Goal: Information Seeking & Learning: Learn about a topic

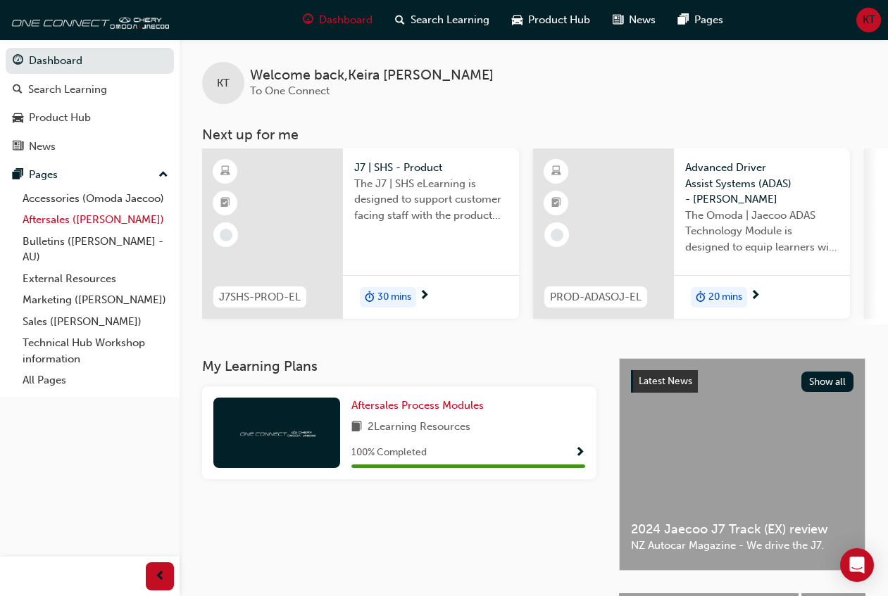
click at [60, 214] on link "Aftersales ([PERSON_NAME])" at bounding box center [95, 220] width 157 height 22
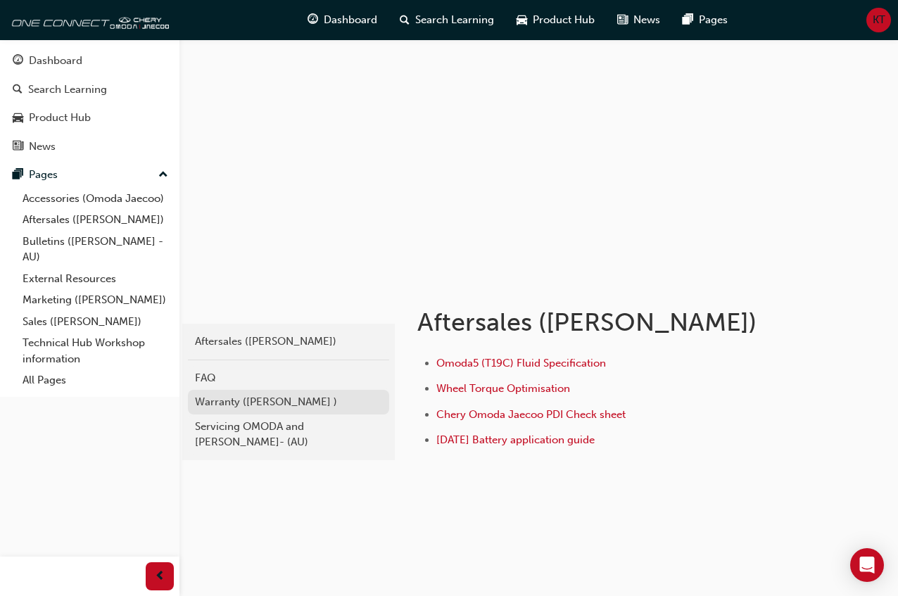
click at [261, 400] on div "Warranty ([PERSON_NAME] )" at bounding box center [288, 402] width 187 height 16
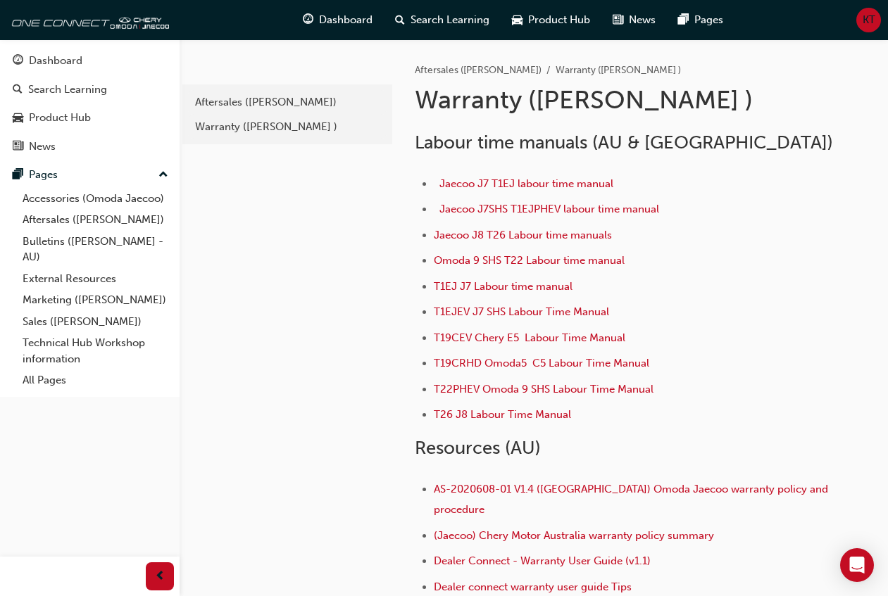
click at [30, 487] on div "Dashboard Search Learning Product Hub News Pages Pages Accessories (Omoda Jaeco…" at bounding box center [90, 280] width 180 height 561
click at [290, 289] on div "e4c4a08f-6058-4cf8-8632-0a423d60f81f Aftersales (Omoda Jaecoo) Warranty (Omoda …" at bounding box center [286, 409] width 213 height 741
click at [454, 16] on span "Search Learning" at bounding box center [449, 20] width 79 height 16
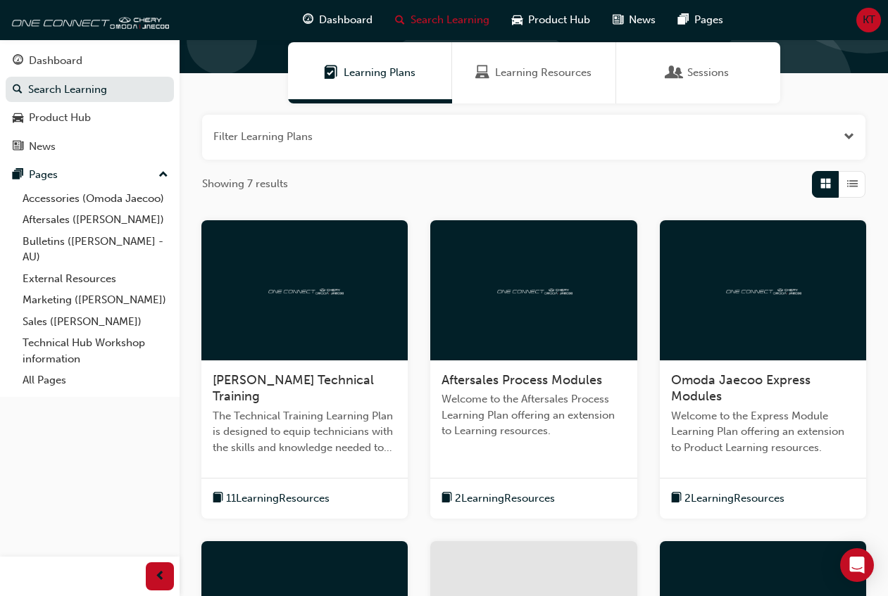
scroll to position [70, 0]
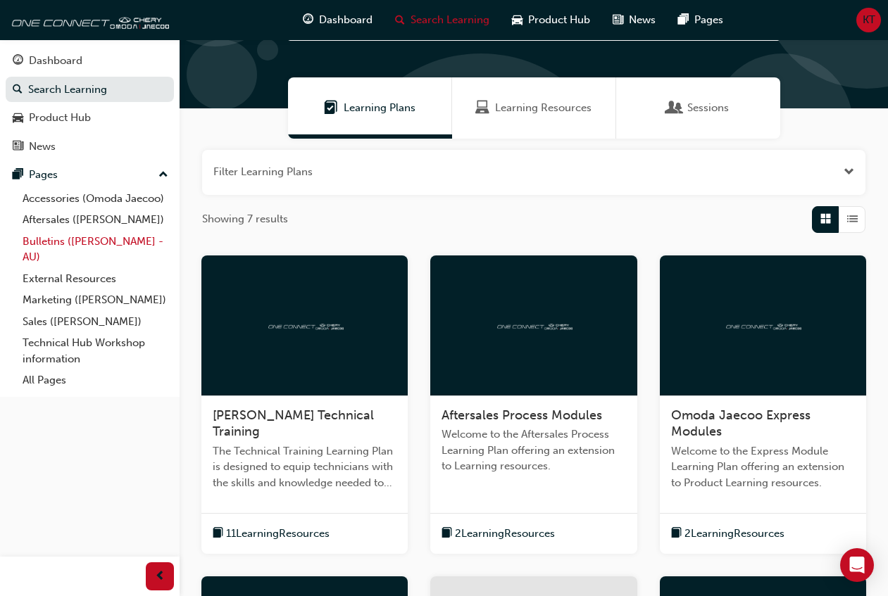
click at [76, 239] on link "Bulletins ([PERSON_NAME] - AU)" at bounding box center [95, 249] width 157 height 37
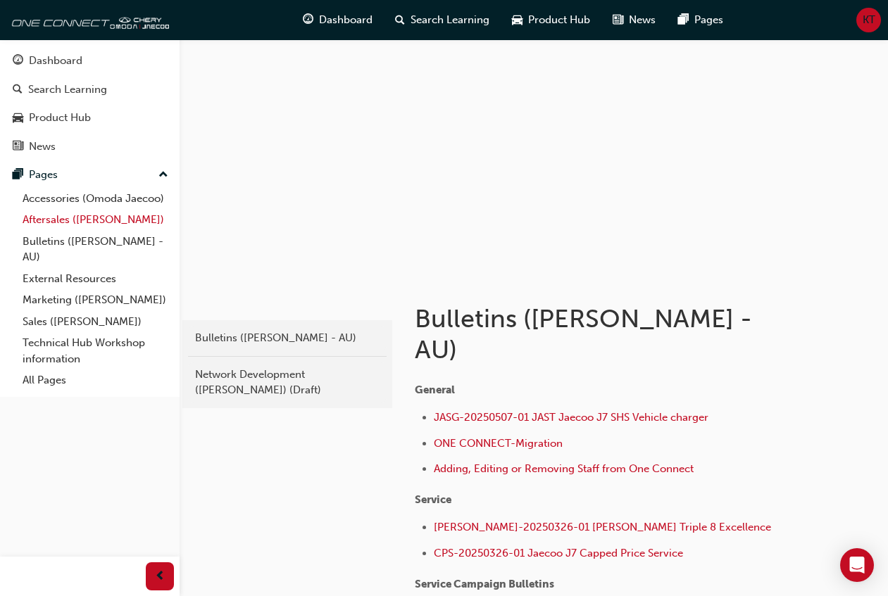
click at [82, 220] on link "Aftersales ([PERSON_NAME])" at bounding box center [95, 220] width 157 height 22
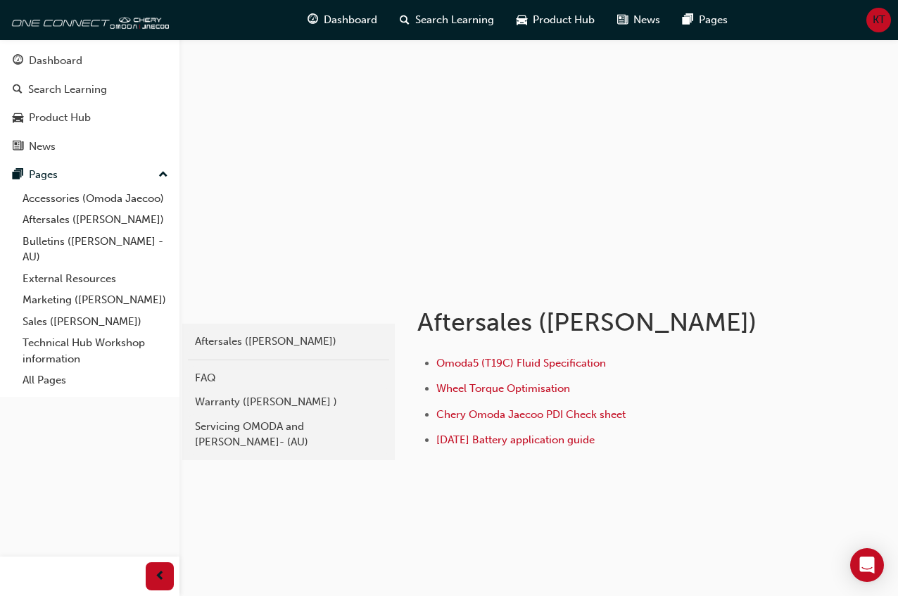
click at [383, 562] on div "oj-aftersales Aftersales (Omoda Jaecoo) FAQ Warranty (Omoda Jaecoo ) Servicing …" at bounding box center [449, 298] width 898 height 596
click at [695, 581] on div "oj-aftersales Aftersales (Omoda Jaecoo) FAQ Warranty (Omoda Jaecoo ) Servicing …" at bounding box center [449, 298] width 898 height 596
click at [85, 220] on link "Aftersales ([PERSON_NAME])" at bounding box center [95, 220] width 157 height 22
click at [82, 218] on link "Aftersales ([PERSON_NAME])" at bounding box center [95, 220] width 157 height 22
click at [215, 397] on div "Warranty ([PERSON_NAME] )" at bounding box center [288, 402] width 187 height 16
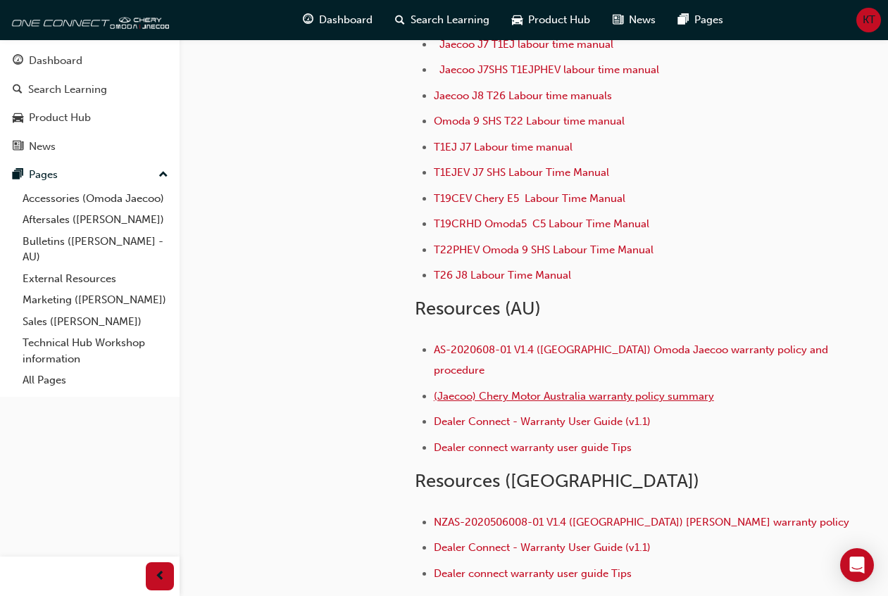
scroll to position [141, 0]
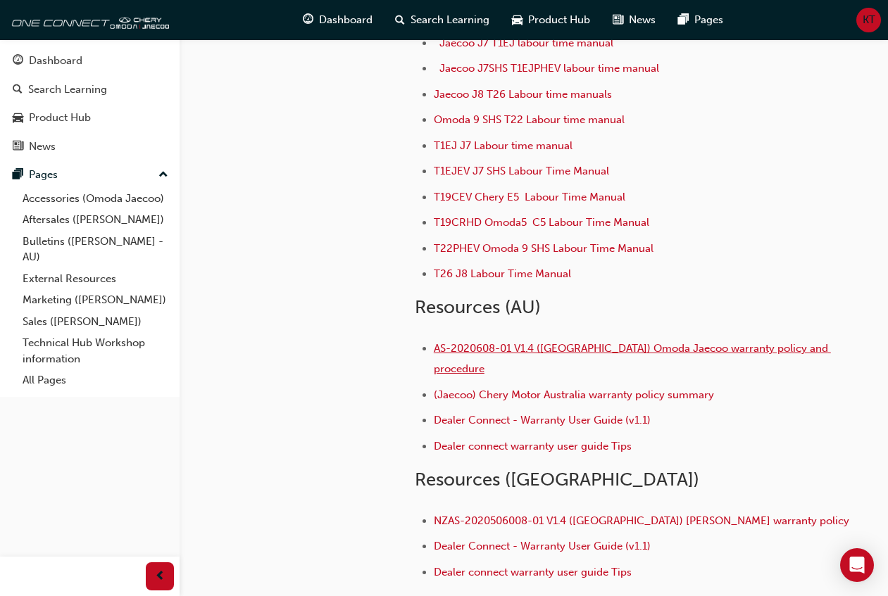
click at [524, 353] on span "AS-2020608-01 V1.4 (Australia) Omoda Jaecoo warranty policy and procedure" at bounding box center [632, 358] width 397 height 33
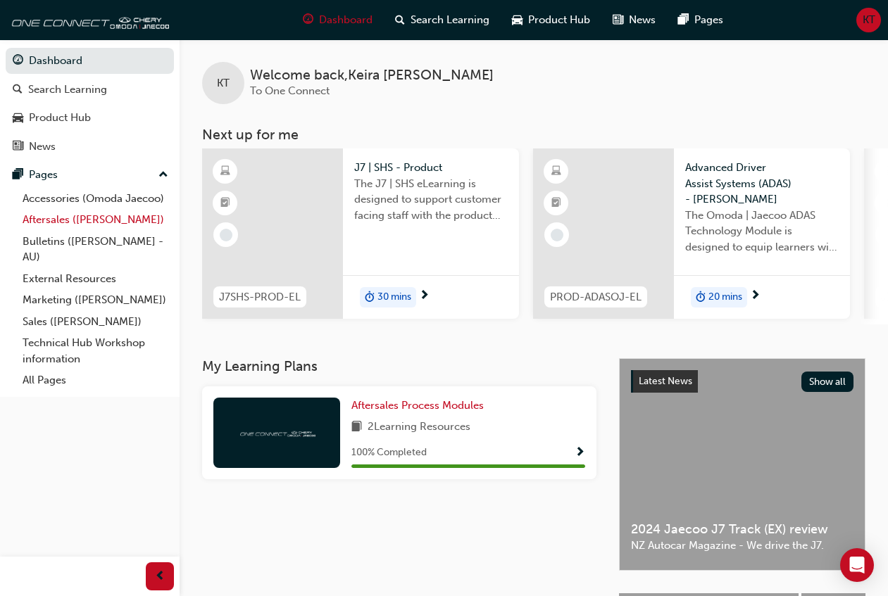
click at [82, 220] on link "Aftersales ([PERSON_NAME])" at bounding box center [95, 220] width 157 height 22
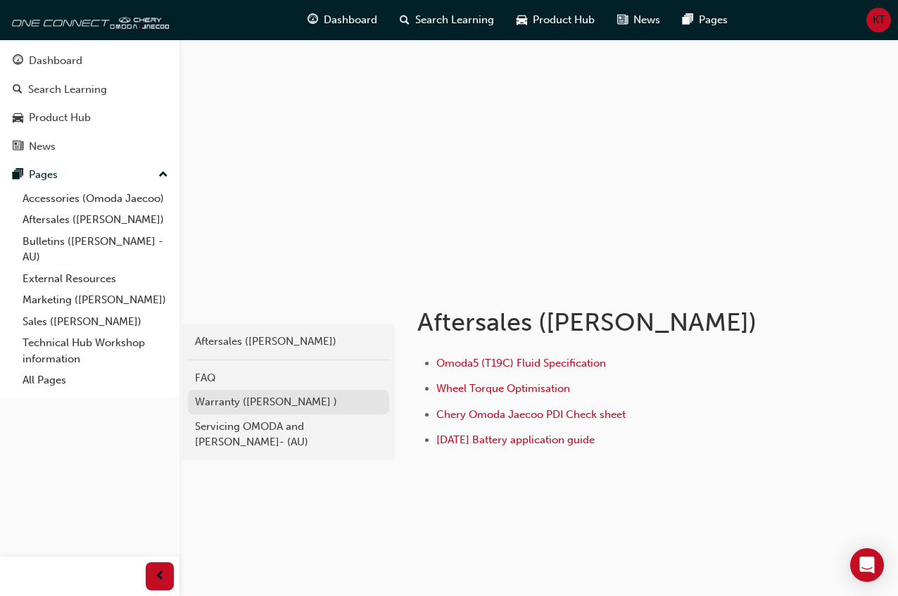
click at [289, 401] on div "Warranty ([PERSON_NAME] )" at bounding box center [288, 402] width 187 height 16
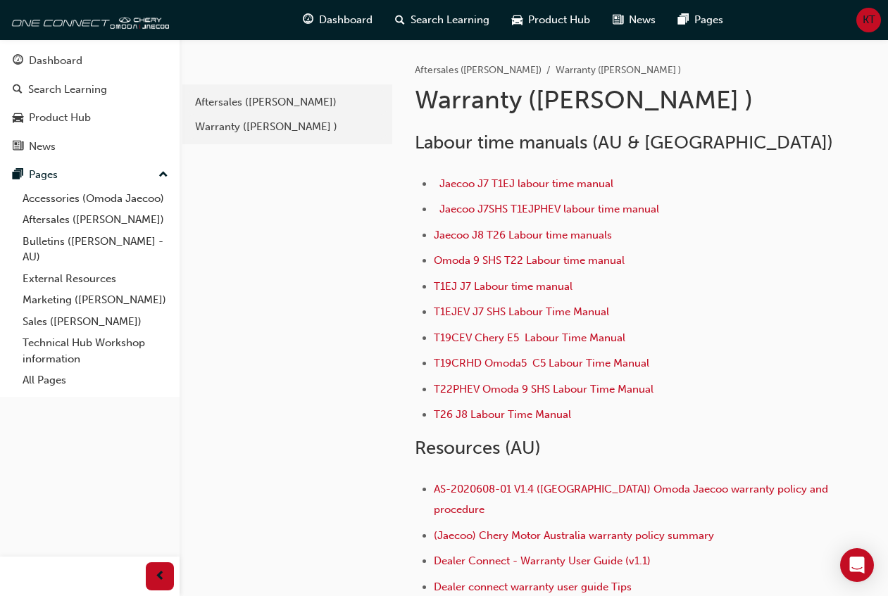
scroll to position [70, 0]
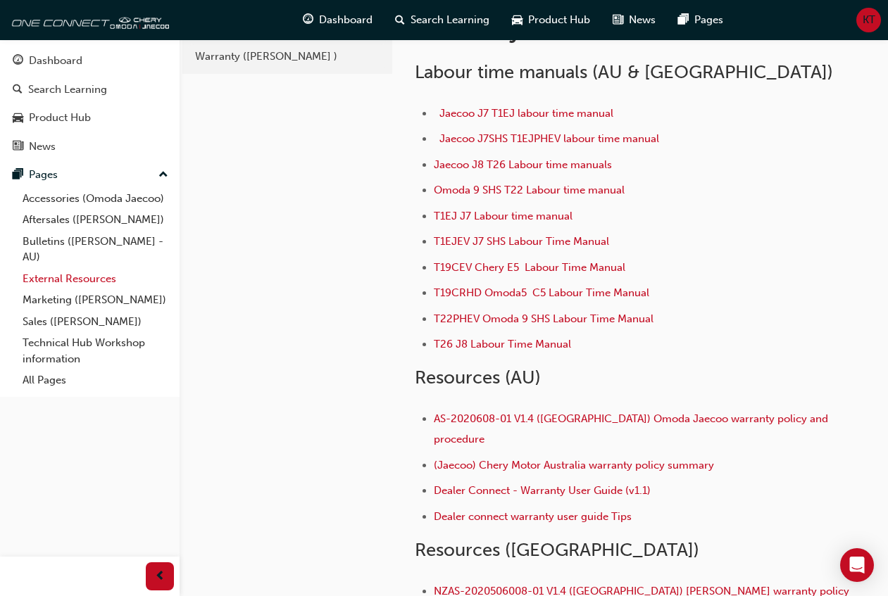
click at [89, 273] on link "External Resources" at bounding box center [95, 279] width 157 height 22
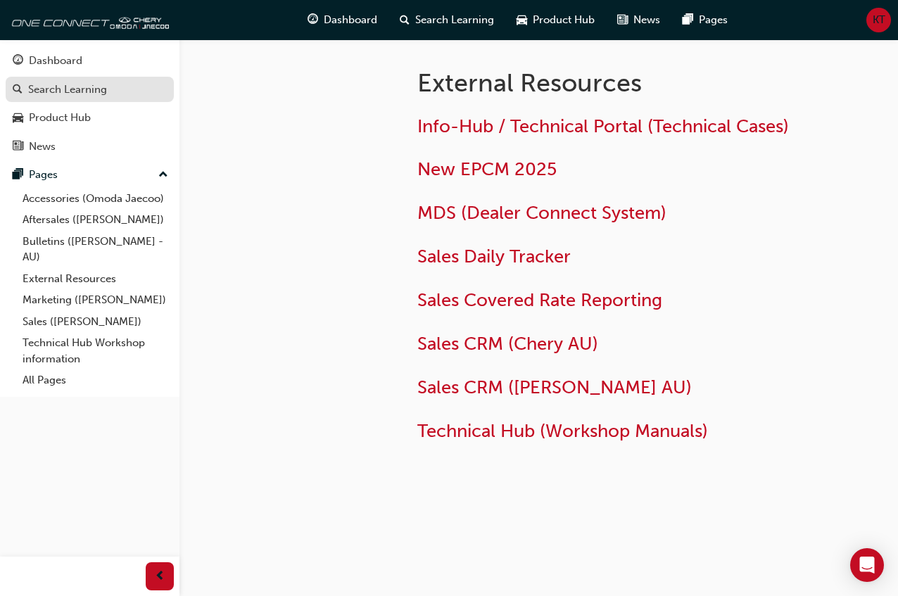
click at [51, 94] on div "Search Learning" at bounding box center [67, 90] width 79 height 16
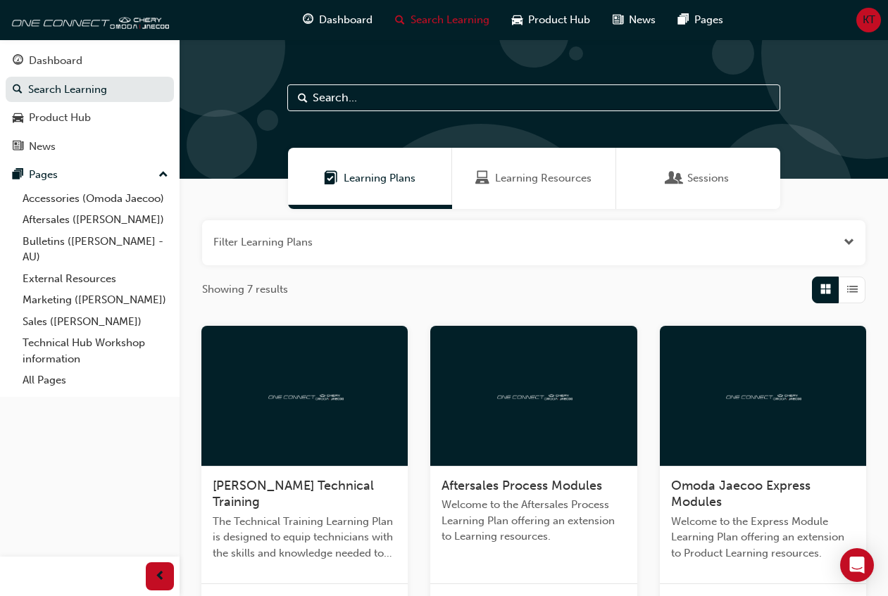
click at [461, 102] on input "text" at bounding box center [533, 97] width 493 height 27
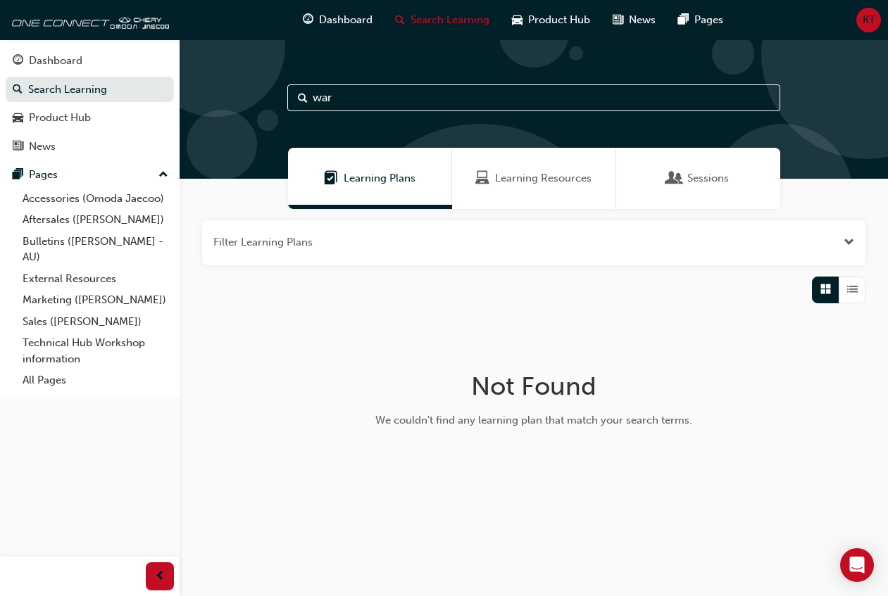
type input "war"
click at [512, 191] on div "Learning Resources" at bounding box center [539, 178] width 164 height 61
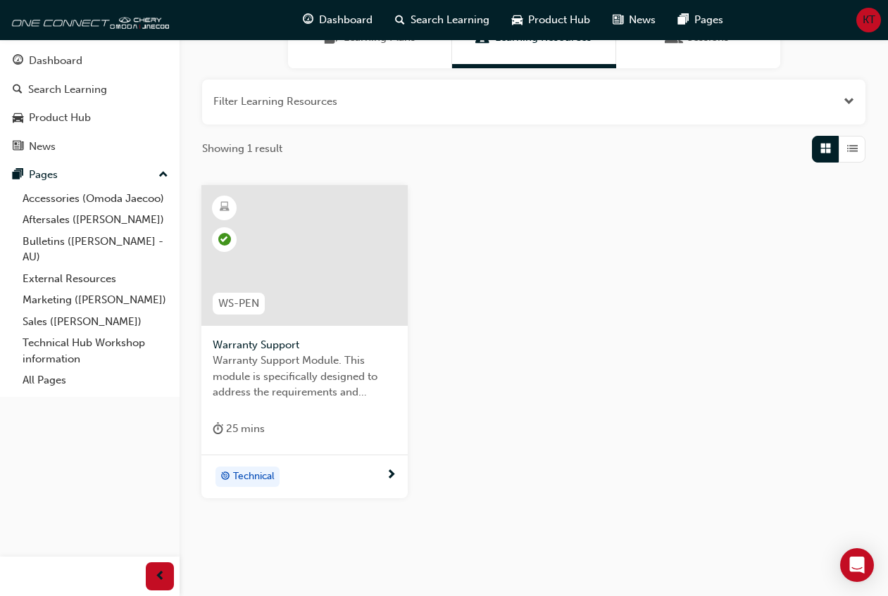
scroll to position [70, 0]
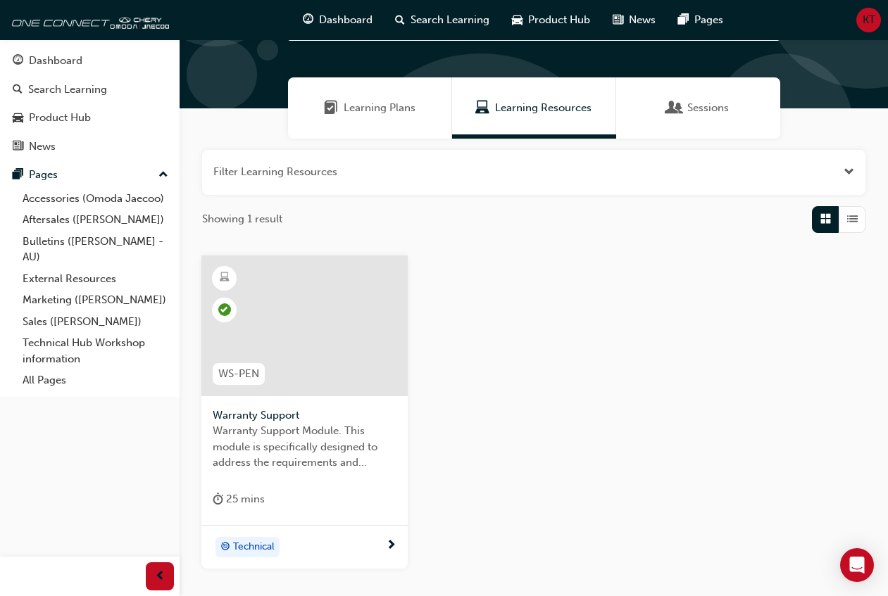
click at [327, 337] on div at bounding box center [304, 326] width 206 height 141
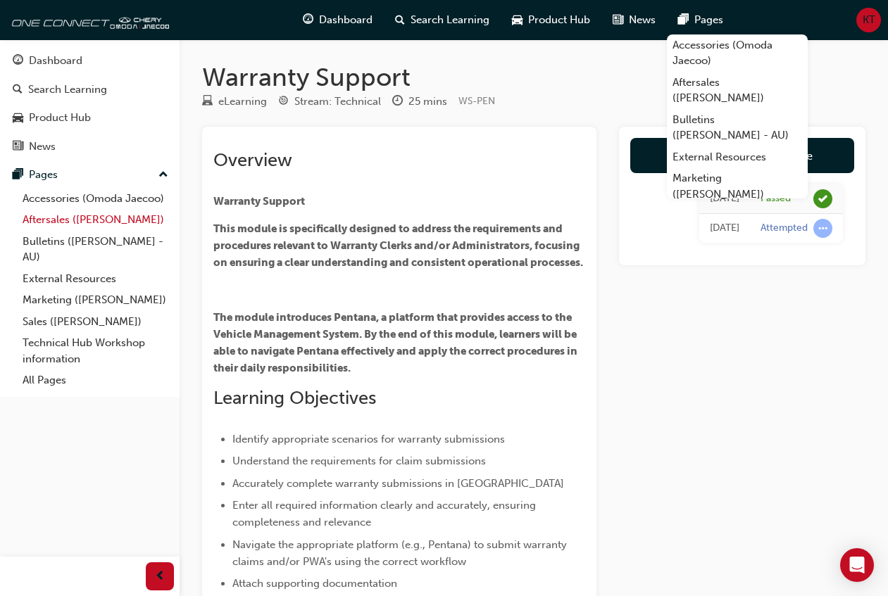
click at [92, 218] on link "Aftersales ([PERSON_NAME])" at bounding box center [95, 220] width 157 height 22
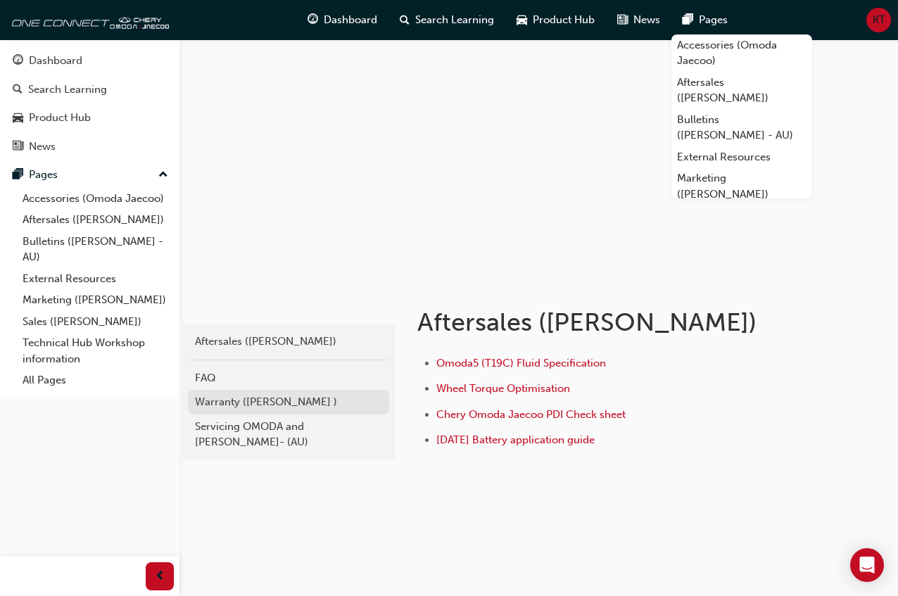
click at [243, 407] on div "Warranty ([PERSON_NAME] )" at bounding box center [288, 402] width 187 height 16
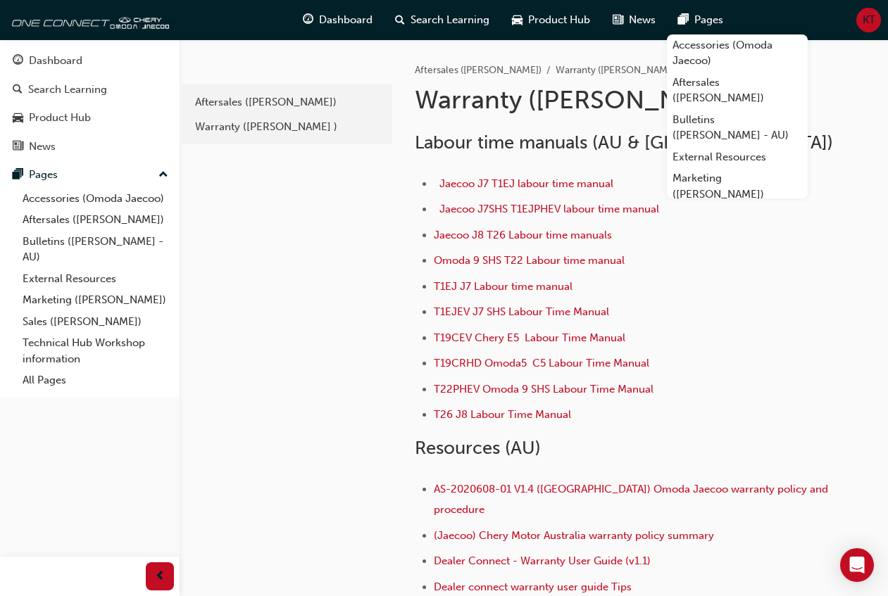
click at [876, 60] on div "Aftersales (Omoda Jaecoo) Warranty (Omoda Jaecoo ) Warranty (Omoda Jaecoo ) Lab…" at bounding box center [640, 387] width 496 height 696
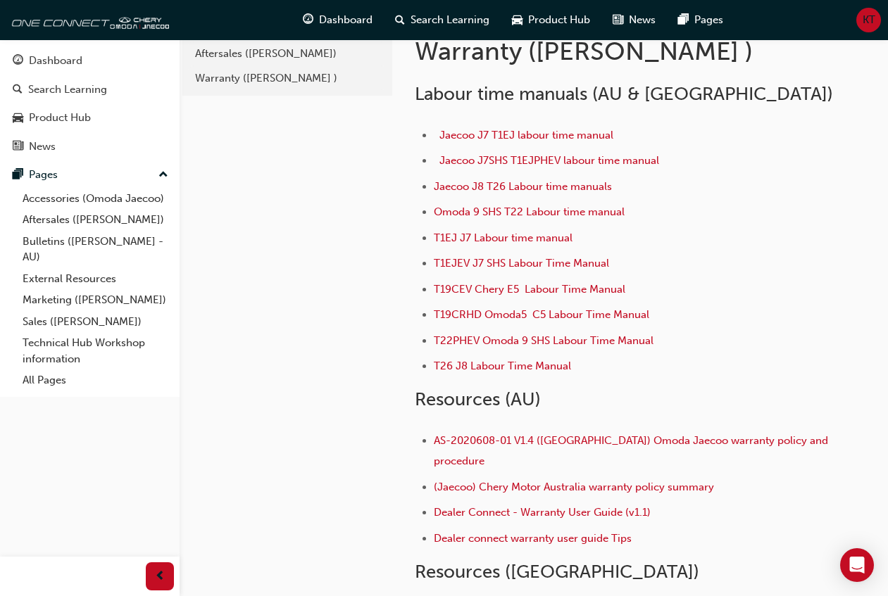
scroll to position [70, 0]
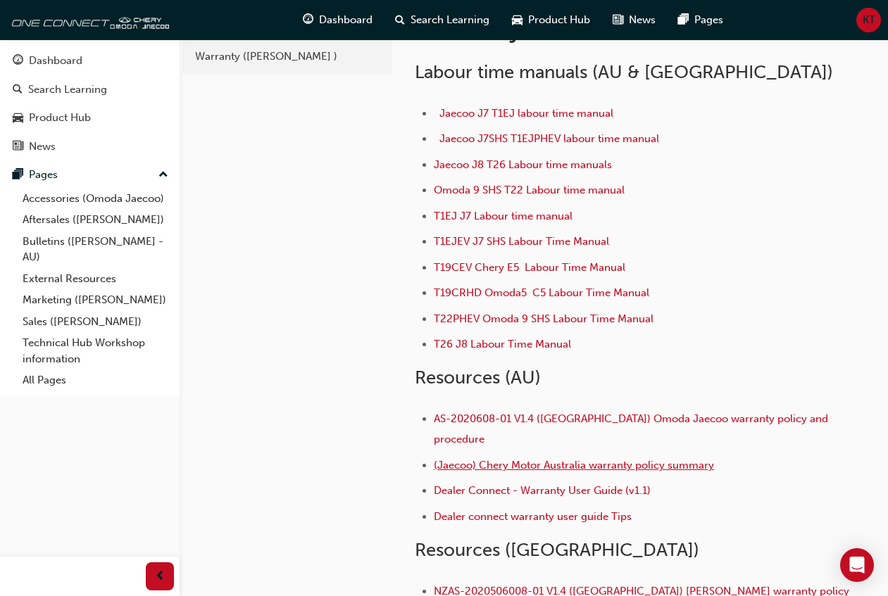
click at [669, 459] on span "(Jaecoo) Chery Motor Australia warranty policy summary" at bounding box center [574, 465] width 280 height 13
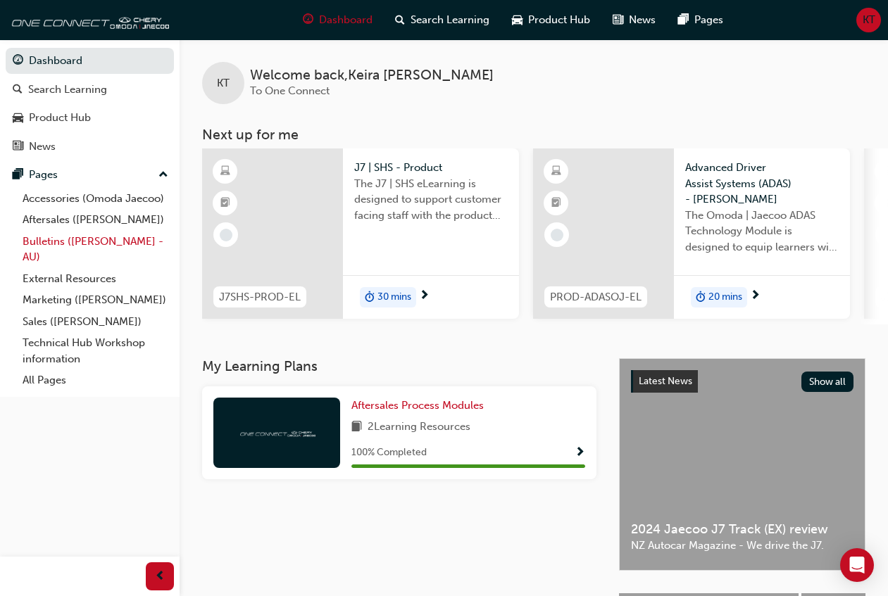
click at [74, 239] on link "Bulletins ([PERSON_NAME] - AU)" at bounding box center [95, 249] width 157 height 37
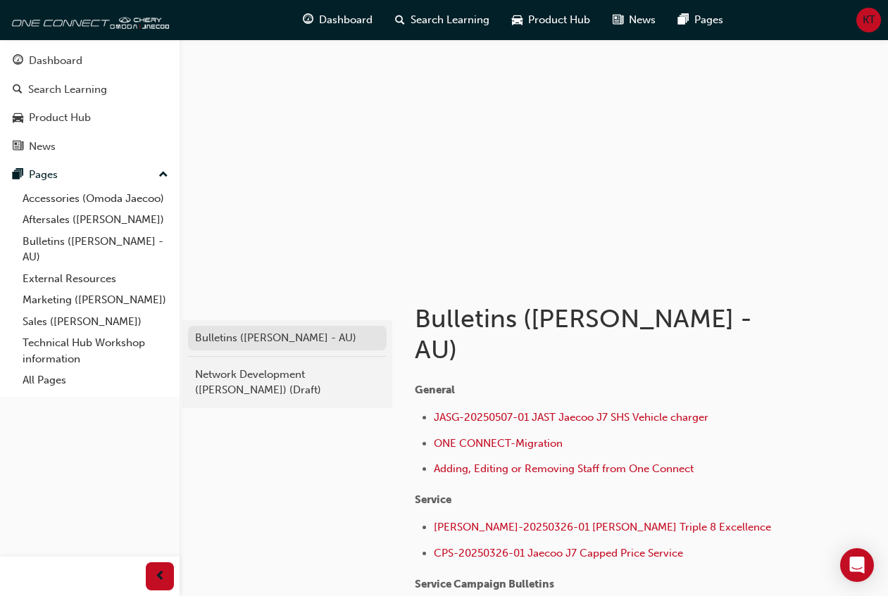
click at [222, 340] on div "Bulletins ([PERSON_NAME] - AU)" at bounding box center [287, 338] width 184 height 16
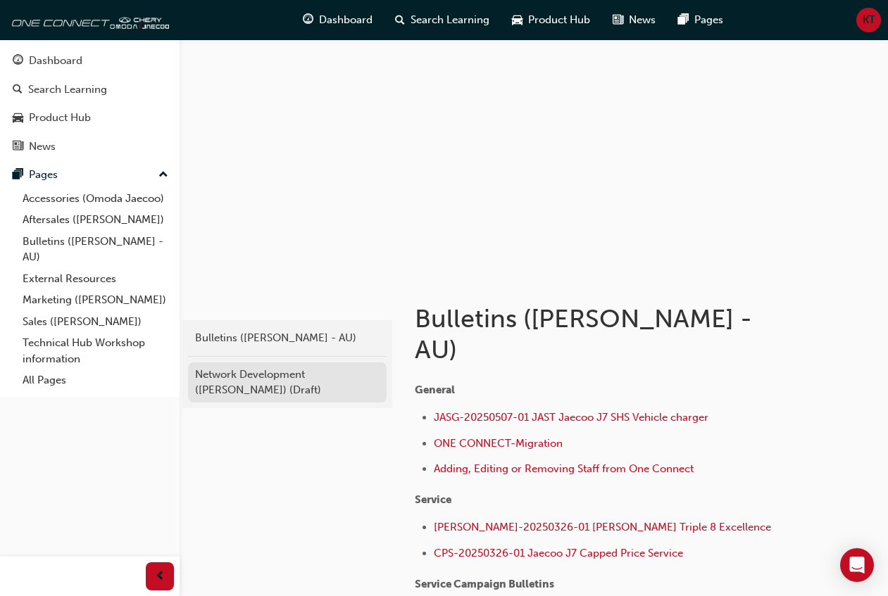
click at [232, 382] on div "Network Development (Omoda Jaecoo) (Draft)" at bounding box center [287, 383] width 184 height 32
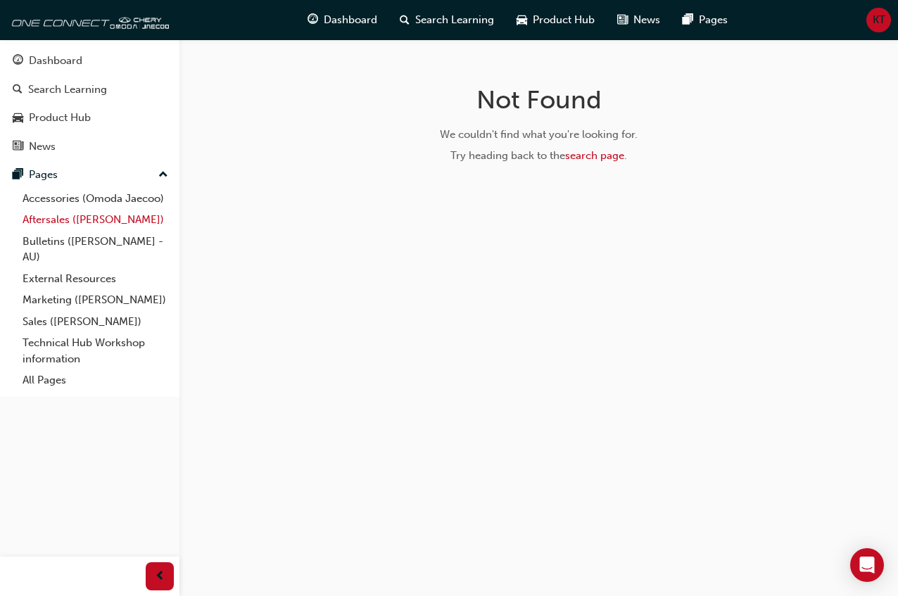
click at [108, 224] on link "Aftersales ([PERSON_NAME])" at bounding box center [95, 220] width 157 height 22
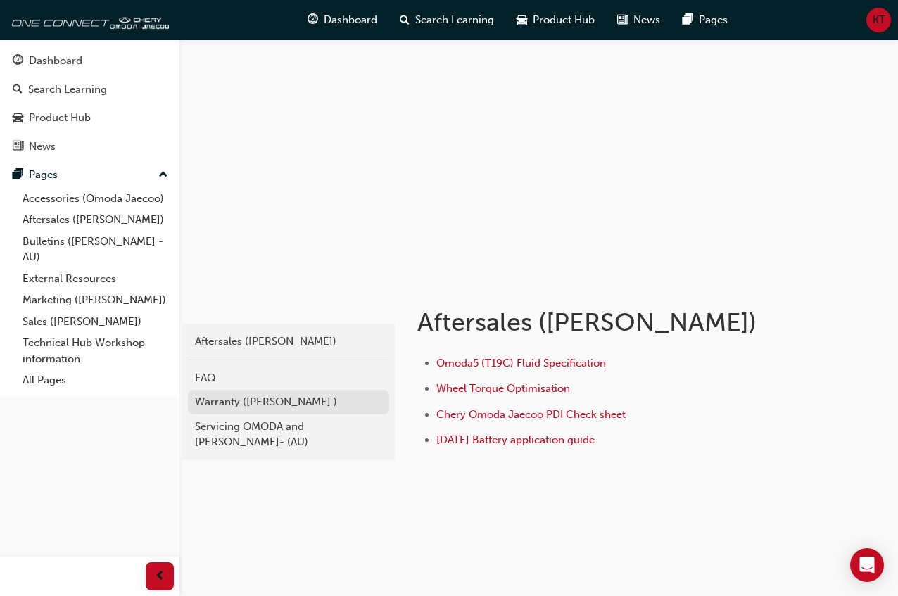
click at [287, 400] on div "Warranty ([PERSON_NAME] )" at bounding box center [288, 402] width 187 height 16
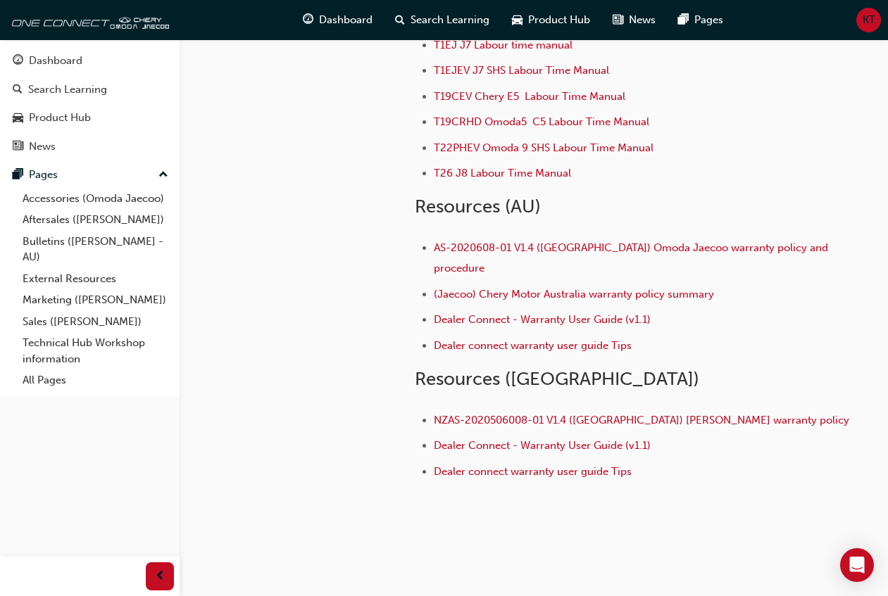
scroll to position [244, 0]
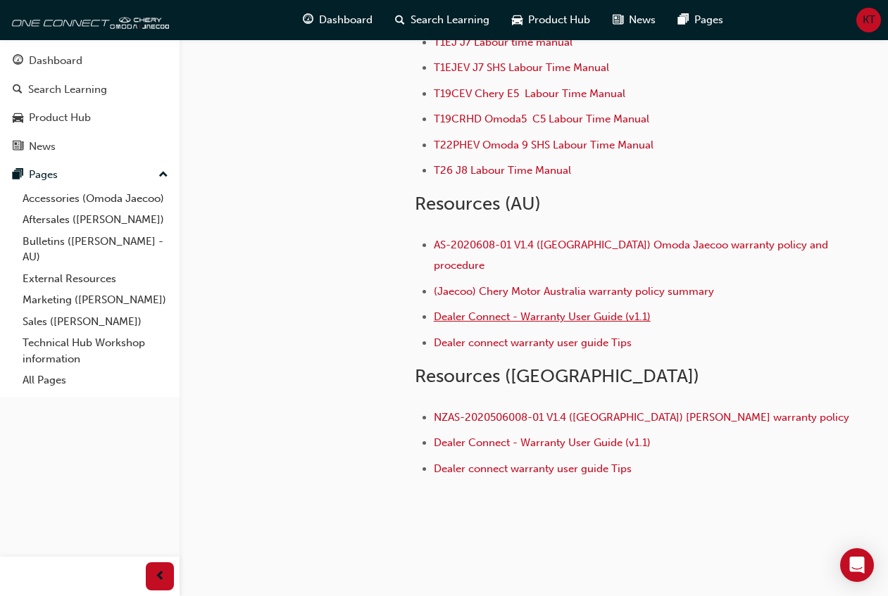
click at [525, 310] on span "Dealer Connect - Warranty User Guide (v1.1)" at bounding box center [542, 316] width 217 height 13
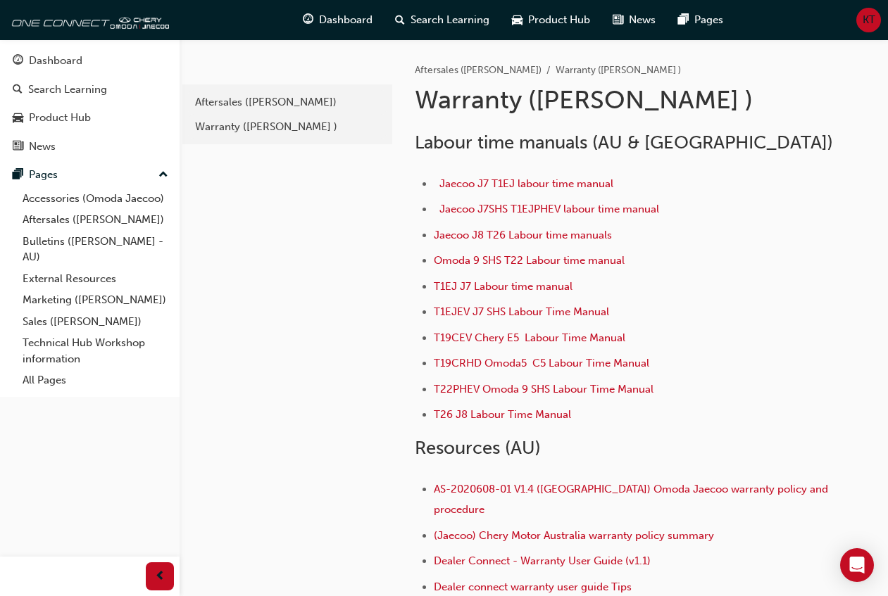
click at [332, 287] on div "e4c4a08f-6058-4cf8-8632-0a423d60f81f Aftersales (Omoda Jaecoo) Warranty ([PERSO…" at bounding box center [286, 409] width 213 height 741
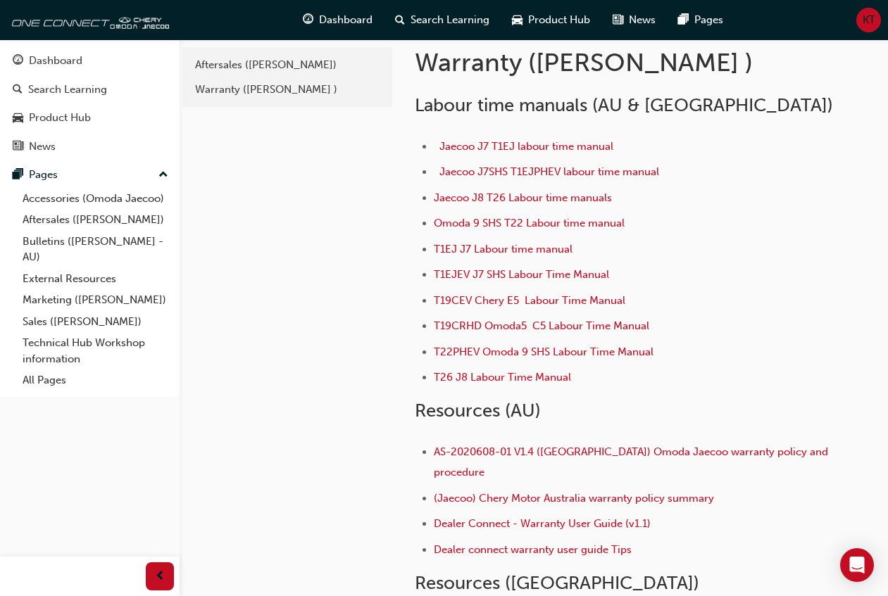
scroll to position [70, 0]
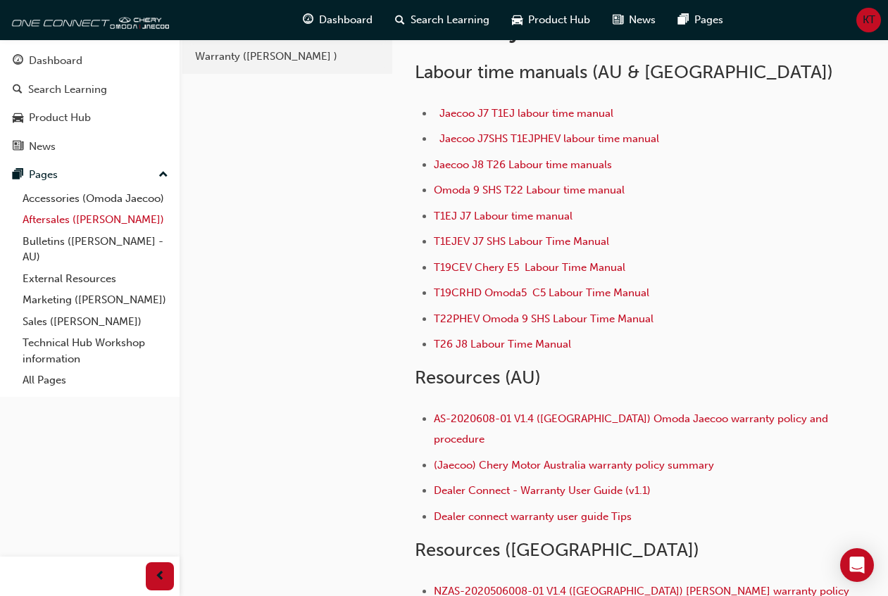
click at [90, 224] on link "Aftersales ([PERSON_NAME])" at bounding box center [95, 220] width 157 height 22
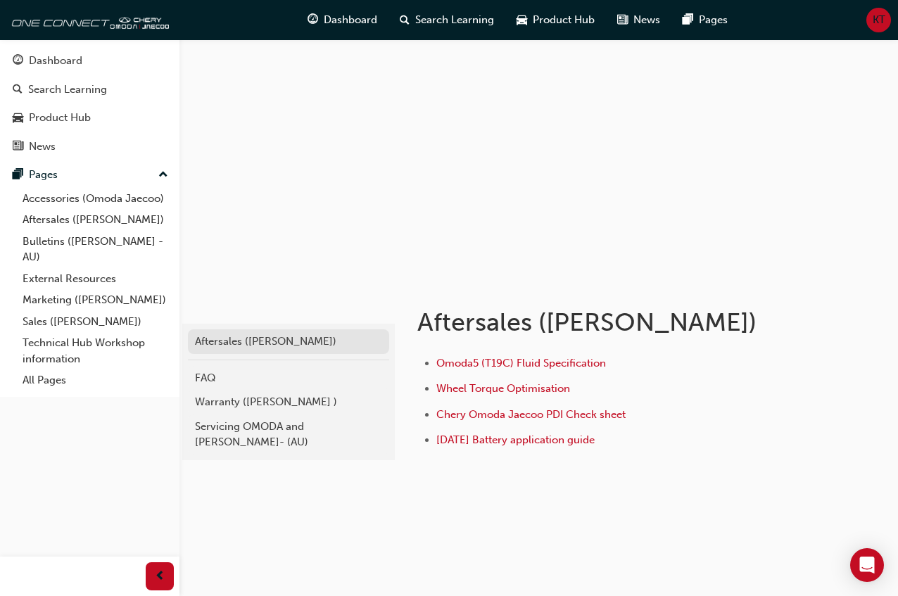
click at [260, 346] on div "Aftersales ([PERSON_NAME])" at bounding box center [288, 342] width 187 height 16
click at [543, 415] on span "Chery Omoda Jaecoo PDI Check sheet" at bounding box center [530, 414] width 189 height 13
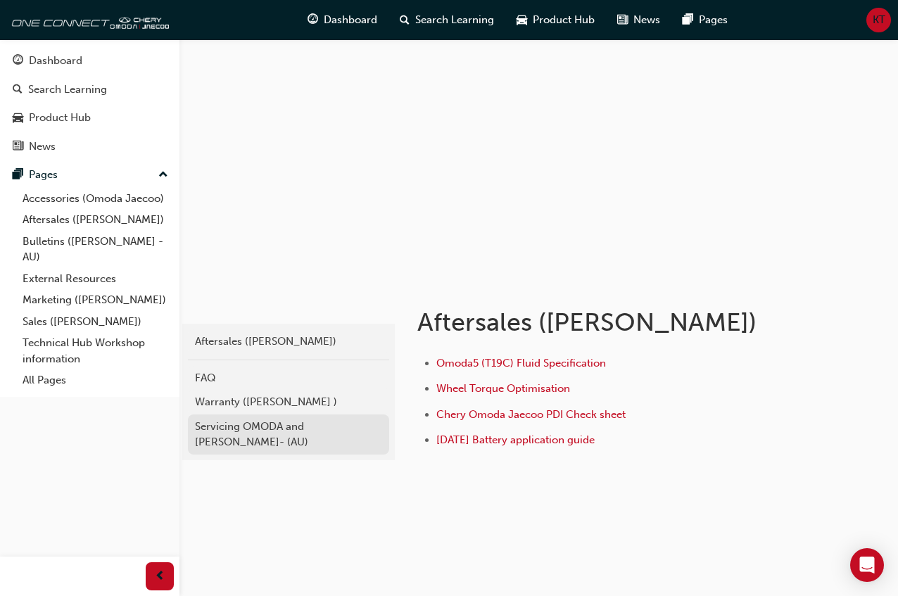
click at [259, 428] on div "Servicing OMODA and [PERSON_NAME]- (AU)" at bounding box center [288, 435] width 187 height 32
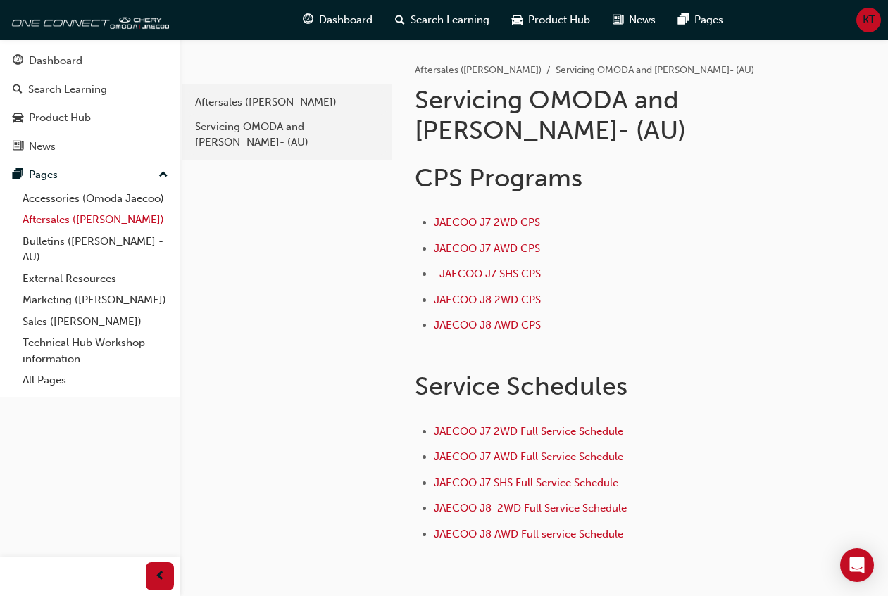
click at [99, 218] on link "Aftersales ([PERSON_NAME])" at bounding box center [95, 220] width 157 height 22
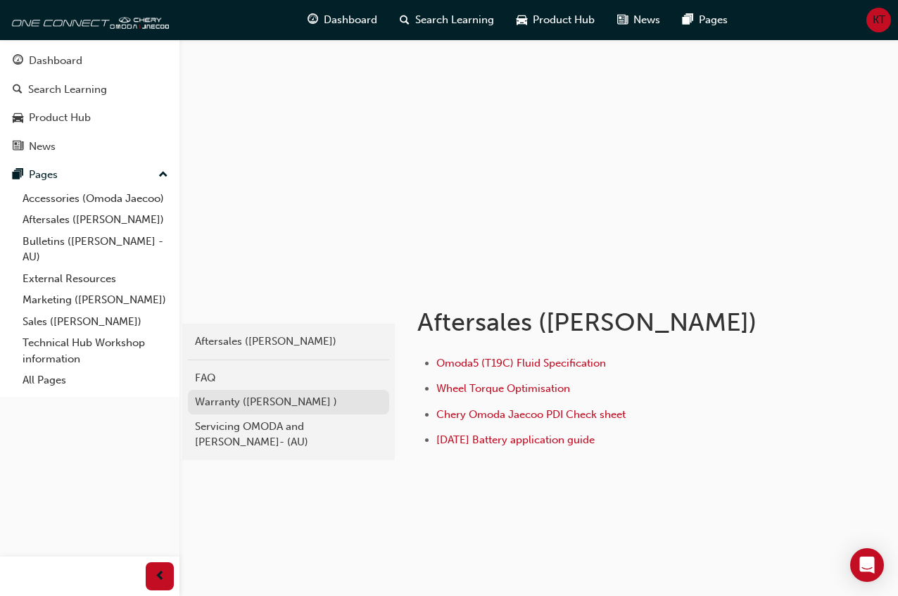
click at [315, 401] on div "Warranty ([PERSON_NAME] )" at bounding box center [288, 402] width 187 height 16
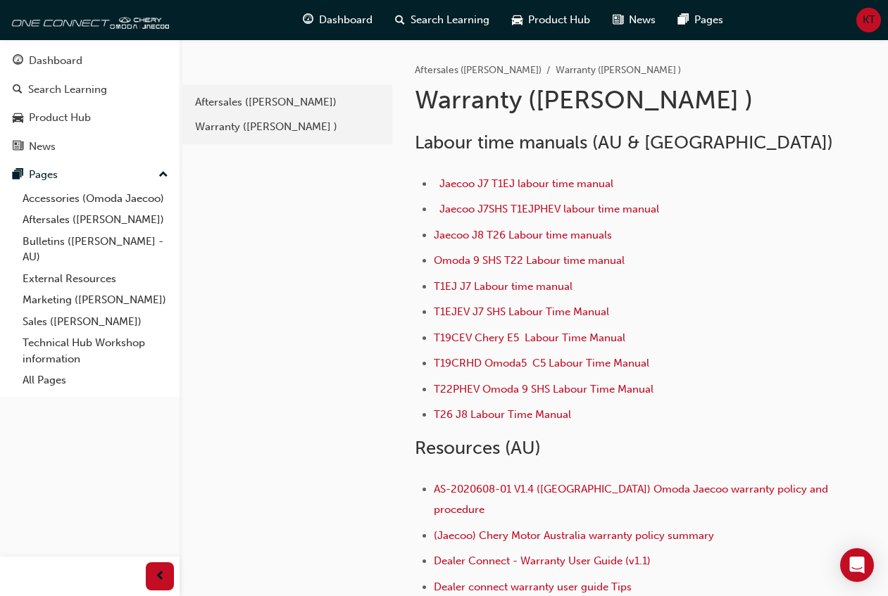
click at [289, 584] on div "e4c4a08f-6058-4cf8-8632-0a423d60f81f Aftersales (Omoda Jaecoo) Warranty (Omoda …" at bounding box center [286, 409] width 213 height 741
click at [277, 119] on div "Warranty ([PERSON_NAME] )" at bounding box center [287, 127] width 184 height 16
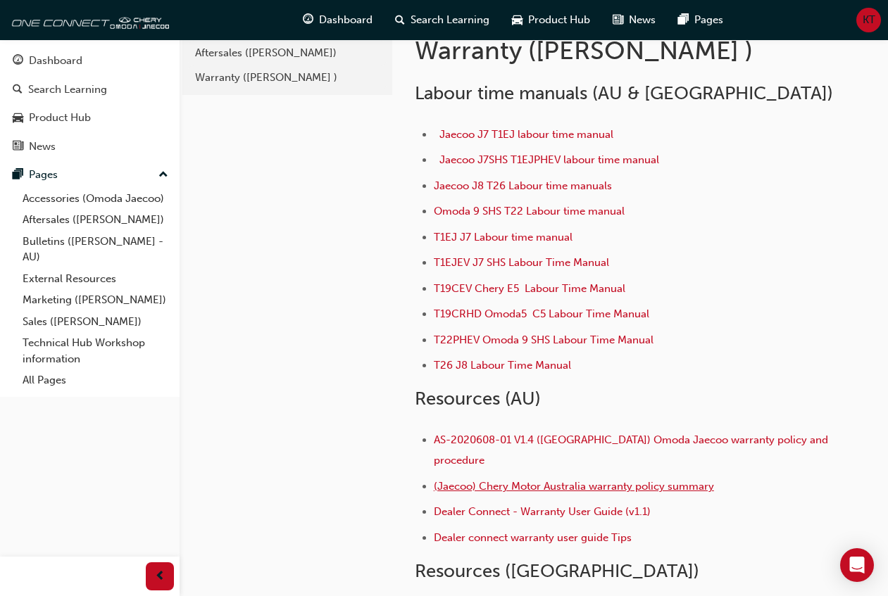
scroll to position [70, 0]
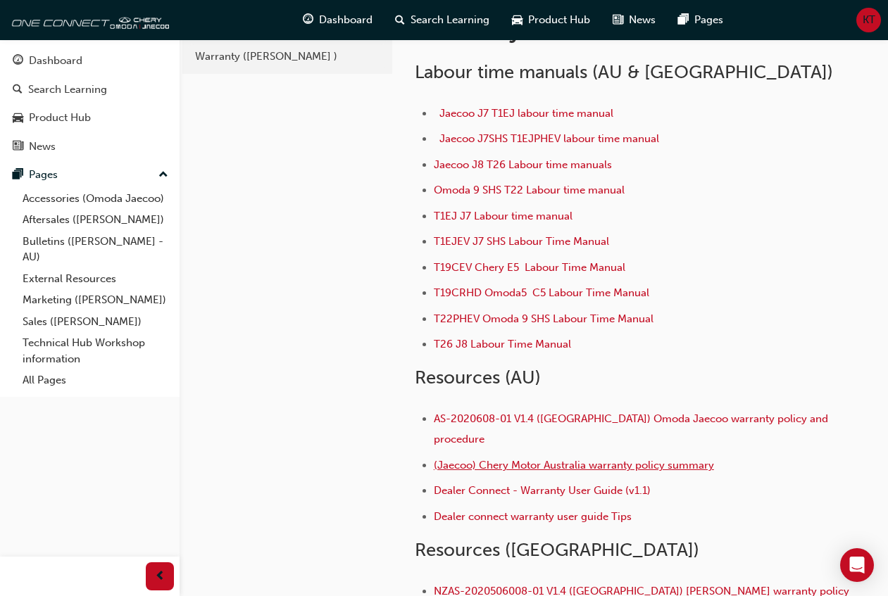
click at [518, 459] on span "(Jaecoo) Chery Motor Australia warranty policy summary" at bounding box center [574, 465] width 280 height 13
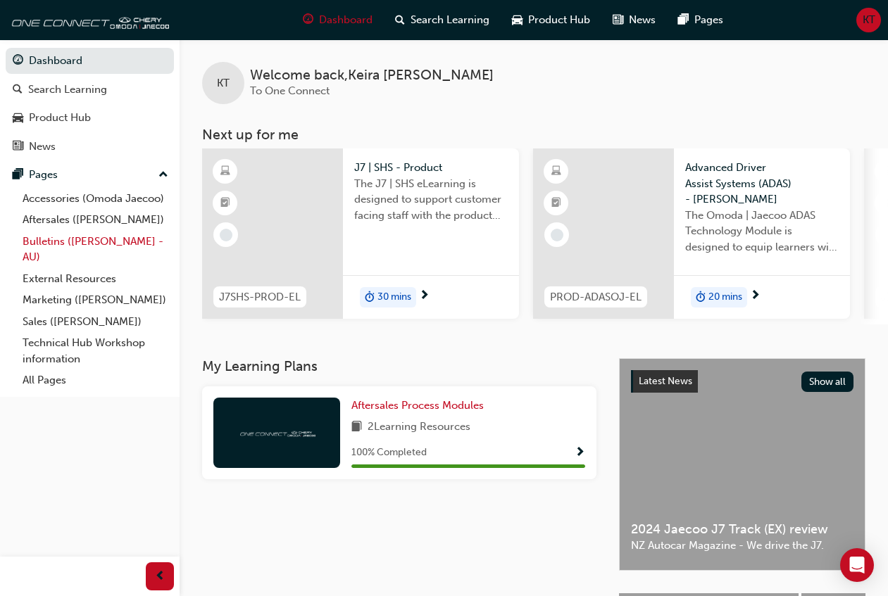
click at [50, 241] on link "Bulletins ([PERSON_NAME] - AU)" at bounding box center [95, 249] width 157 height 37
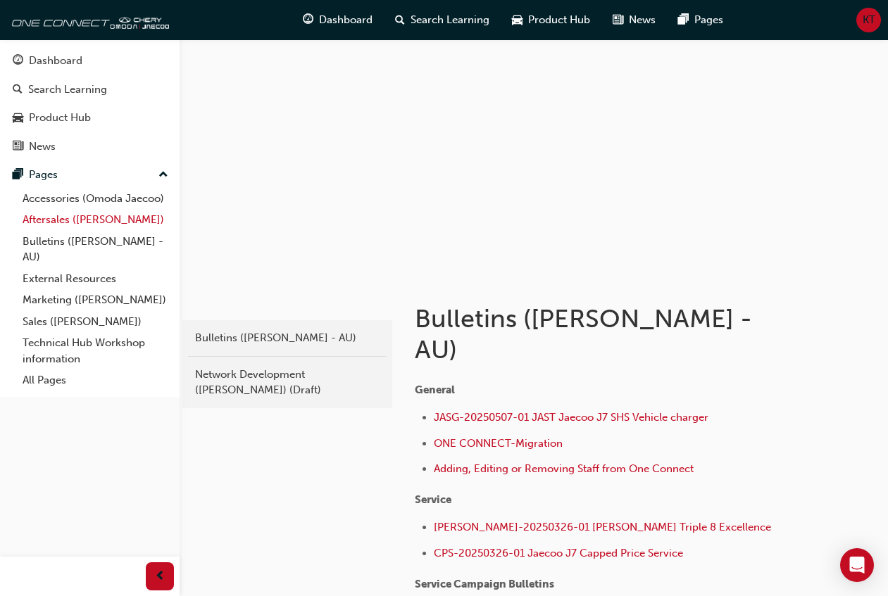
click at [131, 215] on link "Aftersales ([PERSON_NAME])" at bounding box center [95, 220] width 157 height 22
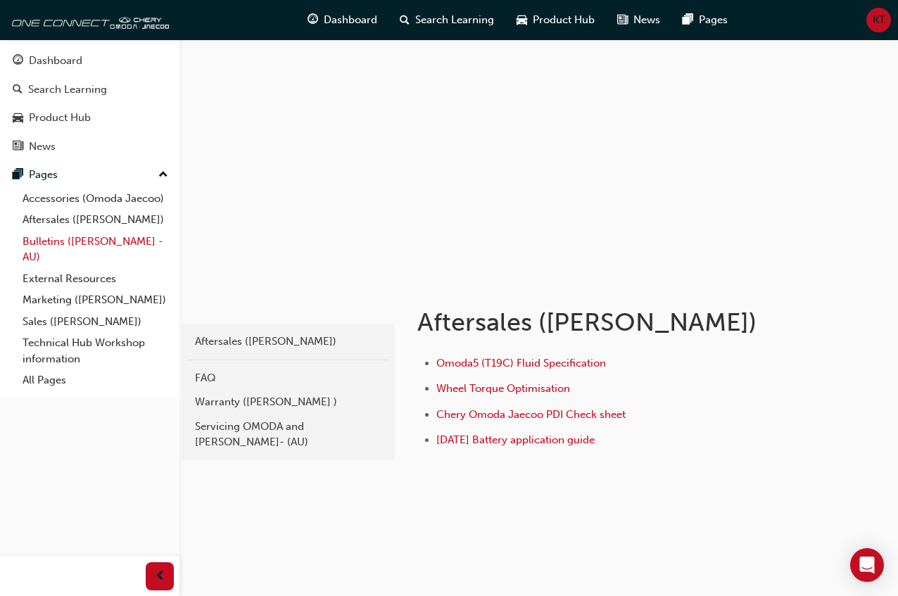
click at [73, 246] on link "Bulletins ([PERSON_NAME] - AU)" at bounding box center [95, 249] width 157 height 37
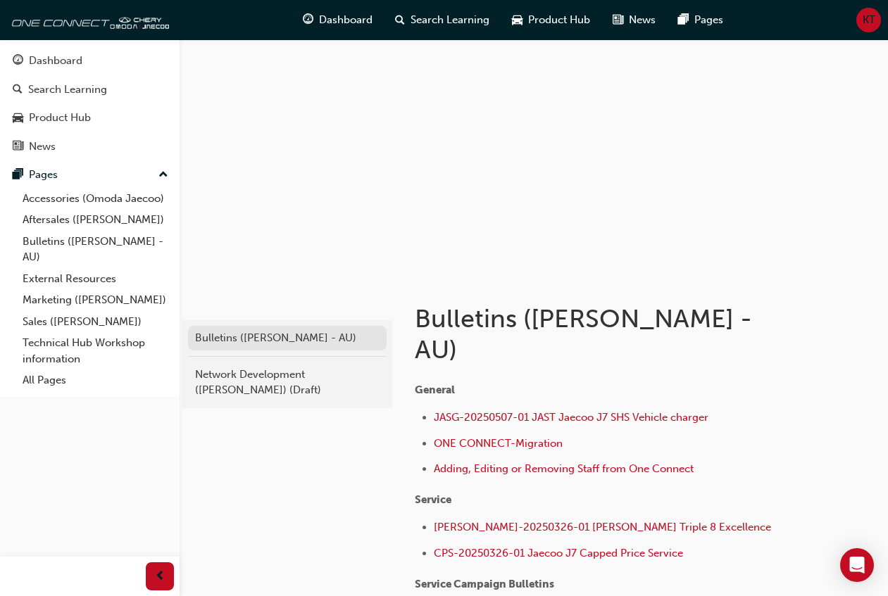
click at [214, 339] on div "Bulletins ([PERSON_NAME] - AU)" at bounding box center [287, 338] width 184 height 16
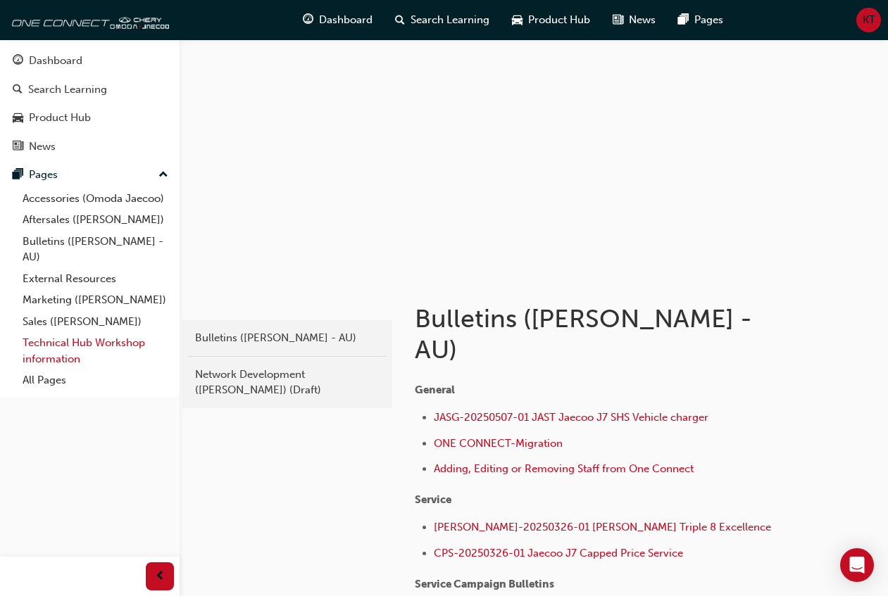
click at [69, 343] on link "Technical Hub Workshop information" at bounding box center [95, 350] width 157 height 37
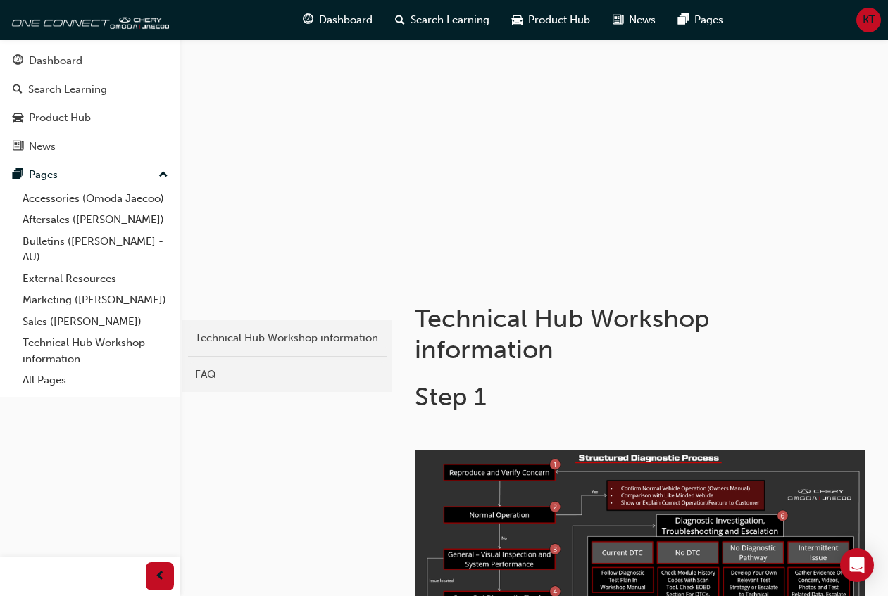
scroll to position [70, 0]
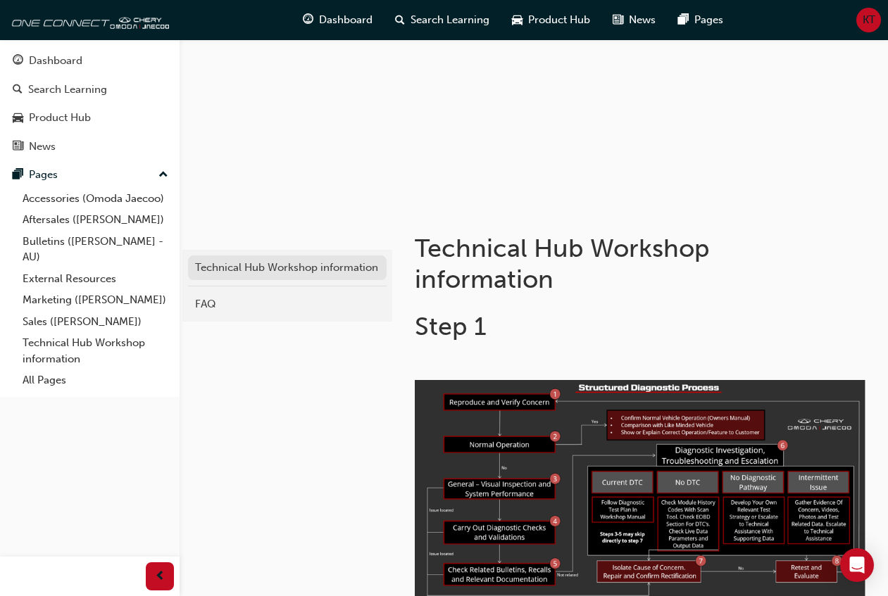
click at [305, 265] on div "Technical Hub Workshop information" at bounding box center [287, 268] width 184 height 16
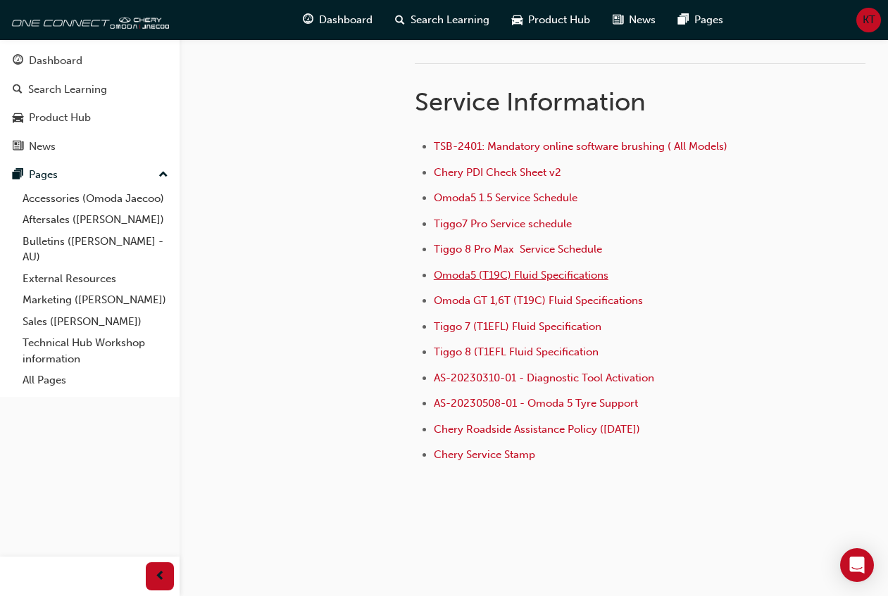
scroll to position [947, 0]
